Goal: Task Accomplishment & Management: Complete application form

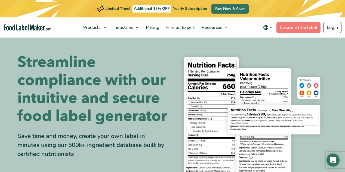
click at [206, 83] on img at bounding box center [251, 119] width 151 height 138
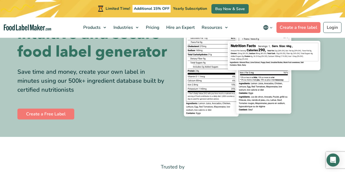
scroll to position [65, 0]
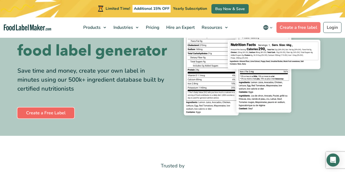
click at [52, 111] on link "Create a Free Label" at bounding box center [45, 112] width 57 height 11
